Goal: Information Seeking & Learning: Learn about a topic

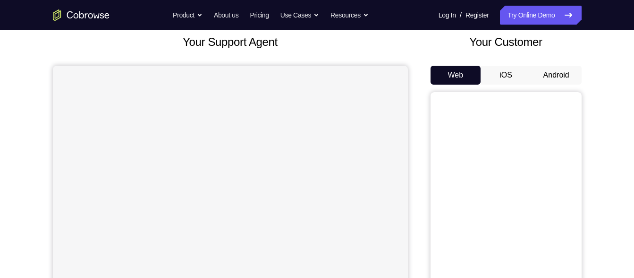
scroll to position [59, 0]
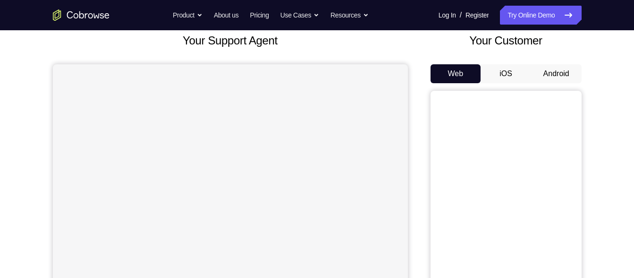
click at [556, 74] on button "Android" at bounding box center [556, 73] width 50 height 19
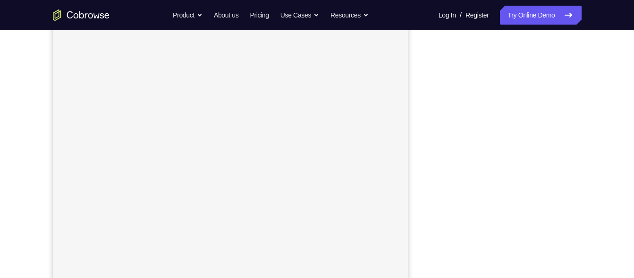
scroll to position [133, 0]
